Goal: Complete application form

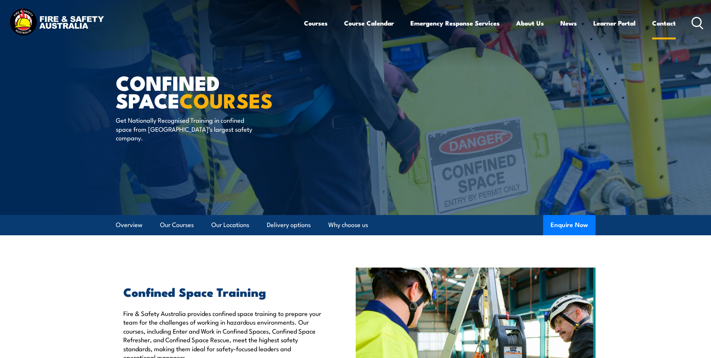
click at [671, 22] on link "Contact" at bounding box center [664, 23] width 24 height 20
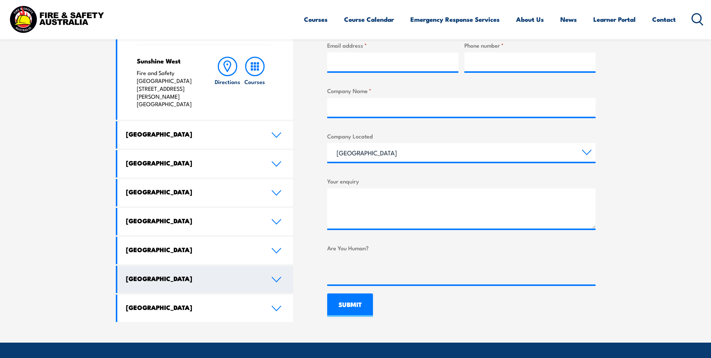
scroll to position [375, 0]
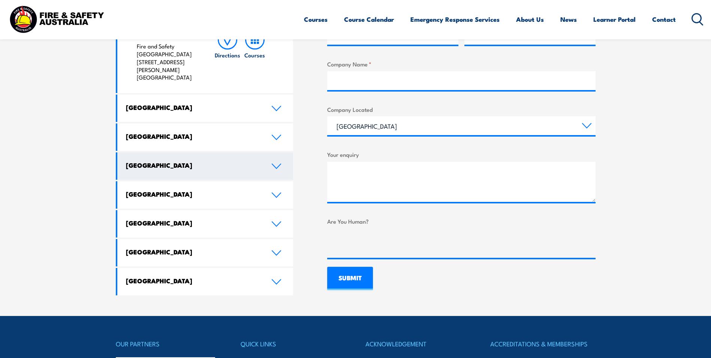
click at [189, 152] on link "[GEOGRAPHIC_DATA]" at bounding box center [205, 165] width 176 height 27
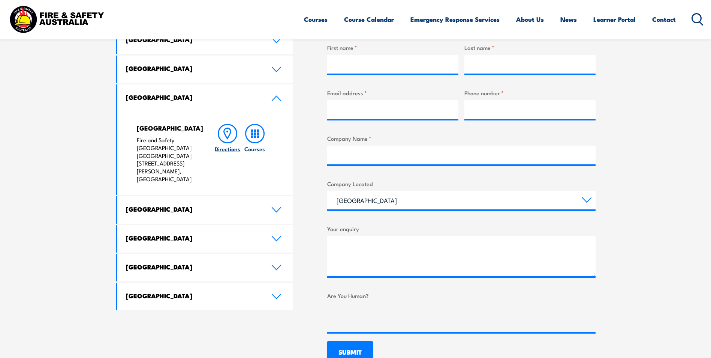
scroll to position [300, 0]
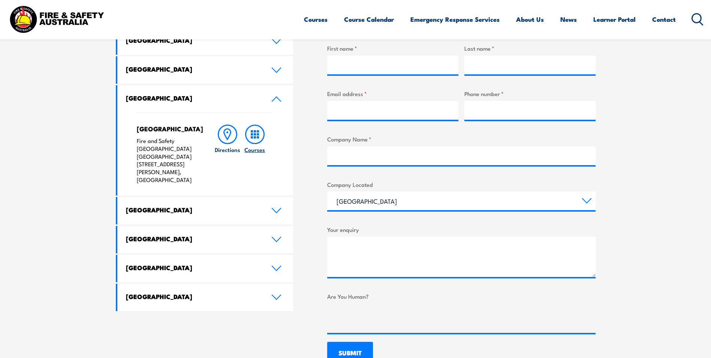
click at [254, 137] on rect at bounding box center [255, 137] width 2 height 2
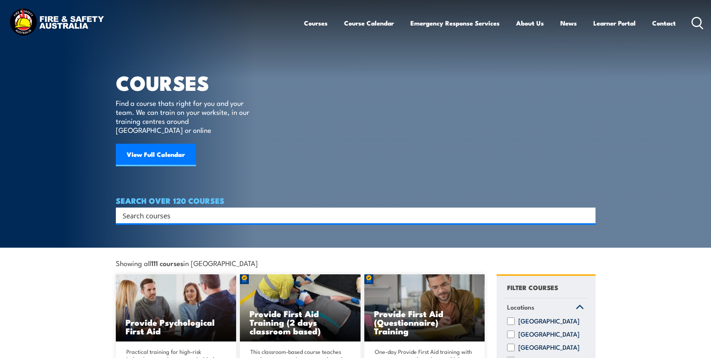
click at [168, 210] on input "Search input" at bounding box center [351, 215] width 457 height 11
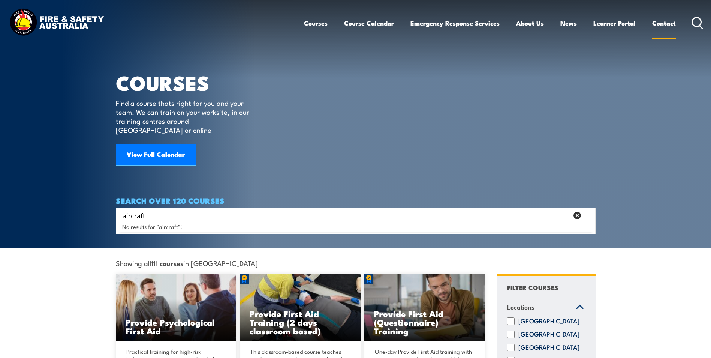
type input "aircraft"
click at [668, 23] on link "Contact" at bounding box center [664, 23] width 24 height 20
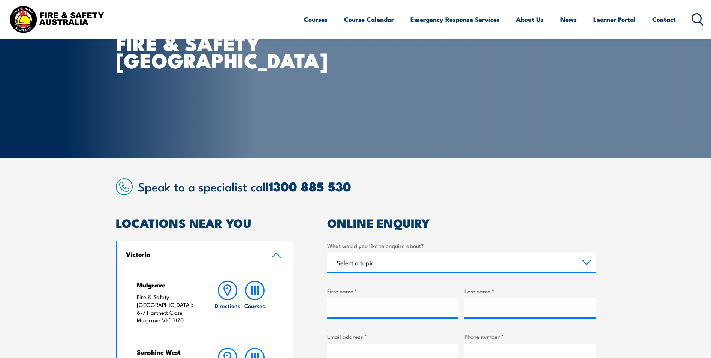
scroll to position [150, 0]
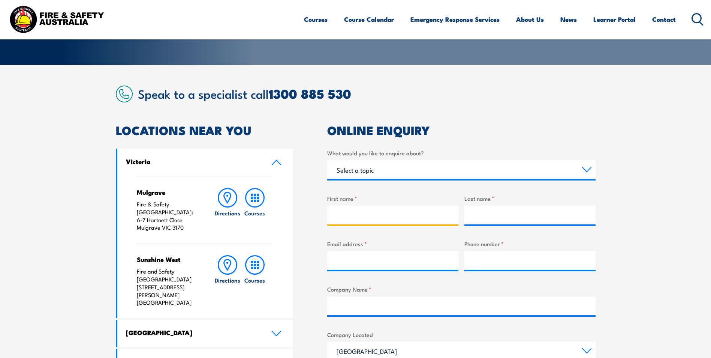
click at [364, 210] on input "First name *" at bounding box center [392, 214] width 131 height 19
type input "Reggi"
type input "Bergin"
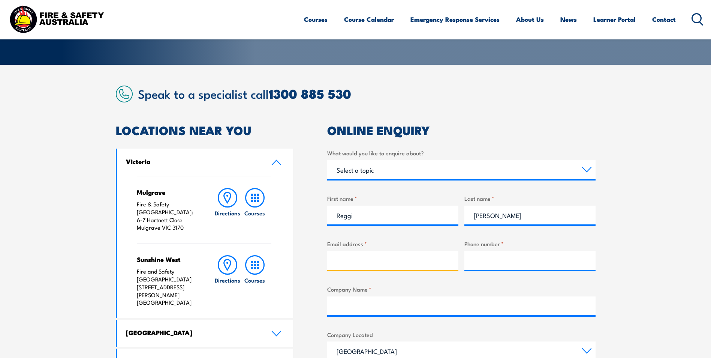
type input "reggi.bergin@ventia.com"
click at [517, 261] on input "Phone number *" at bounding box center [530, 260] width 131 height 19
type input "0433655602"
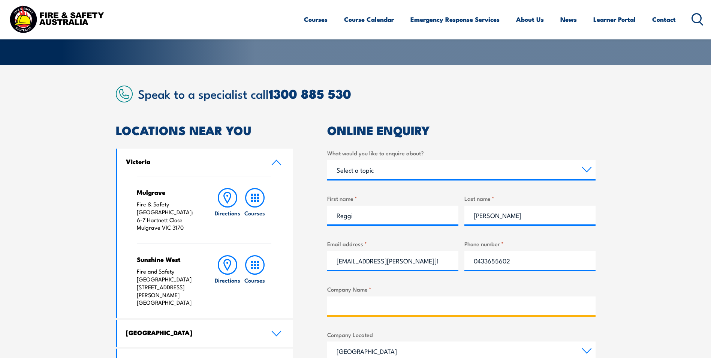
click at [437, 308] on input "Company Name *" at bounding box center [461, 305] width 268 height 19
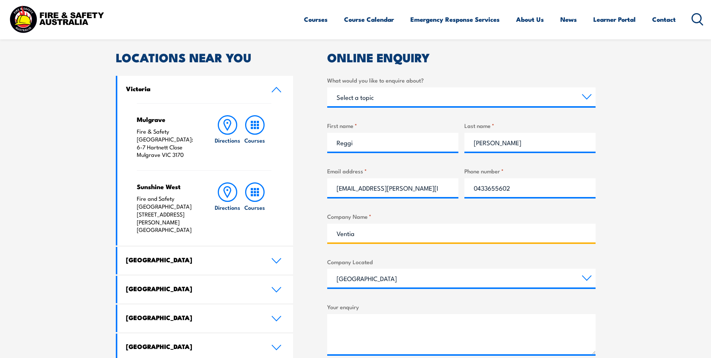
scroll to position [225, 0]
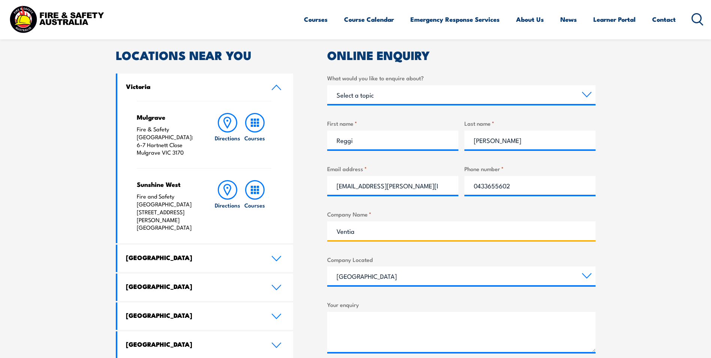
type input "Ventia"
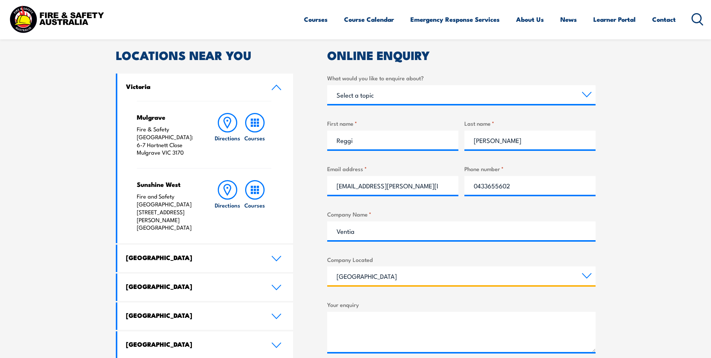
click at [419, 276] on select "Queensland New South Wales Australian Capital Territory Victoria South Australi…" at bounding box center [461, 275] width 268 height 19
select select "[GEOGRAPHIC_DATA]"
click at [327, 266] on select "Queensland New South Wales Australian Capital Territory Victoria South Australi…" at bounding box center [461, 275] width 268 height 19
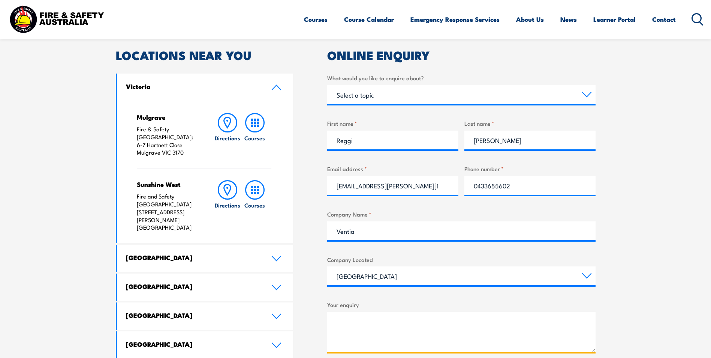
click at [429, 334] on textarea "Your enquiry" at bounding box center [461, 332] width 268 height 40
paste textarea "PUAFIR209 Work safely around aircraft"
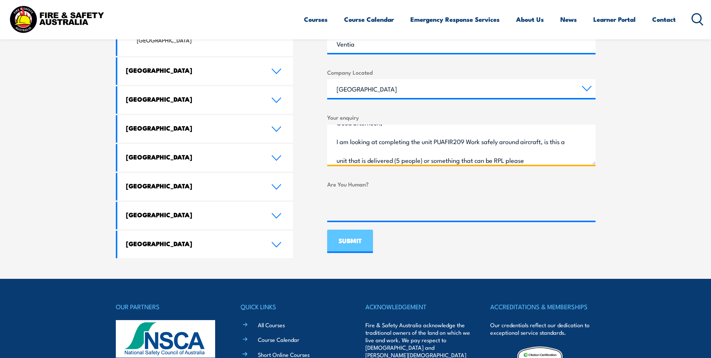
scroll to position [412, 0]
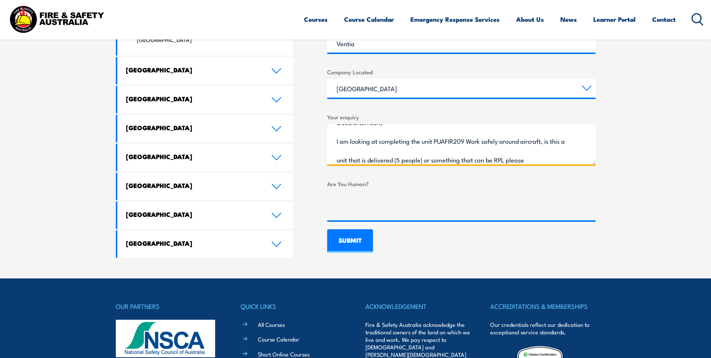
type textarea "Good afternoon, I am looking at completing the unit PUAFIR209 Work safely aroun…"
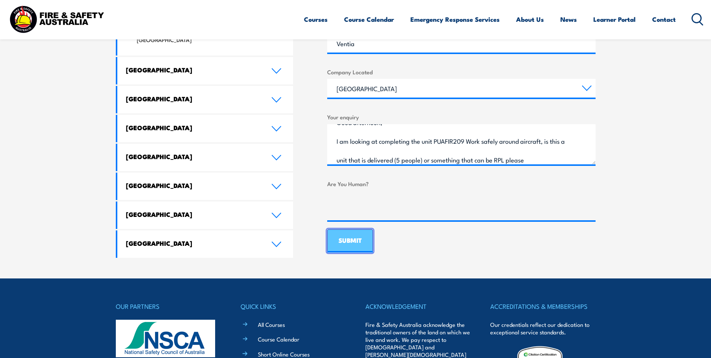
click at [343, 240] on input "SUBMIT" at bounding box center [350, 240] width 46 height 23
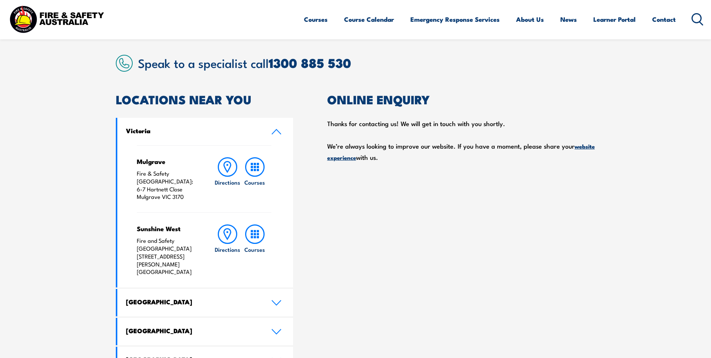
scroll to position [187, 0]
